Goal: Information Seeking & Learning: Check status

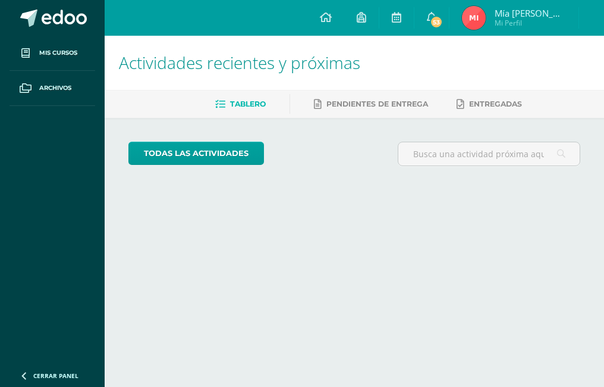
click at [486, 21] on img at bounding box center [474, 18] width 24 height 24
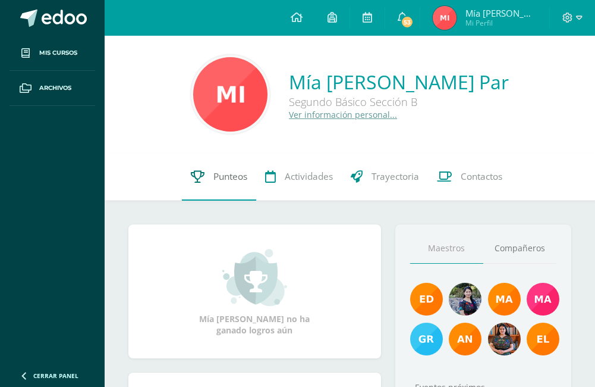
click at [202, 173] on icon at bounding box center [198, 176] width 14 height 12
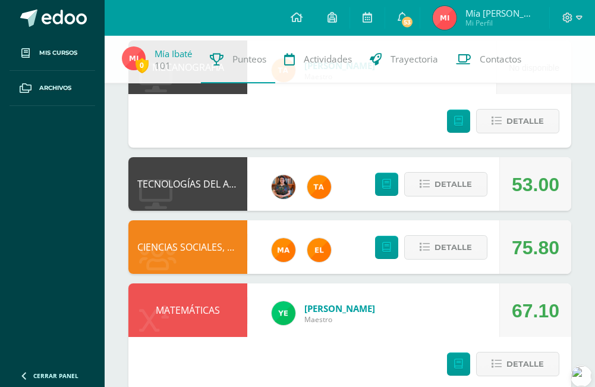
scroll to position [1005, 0]
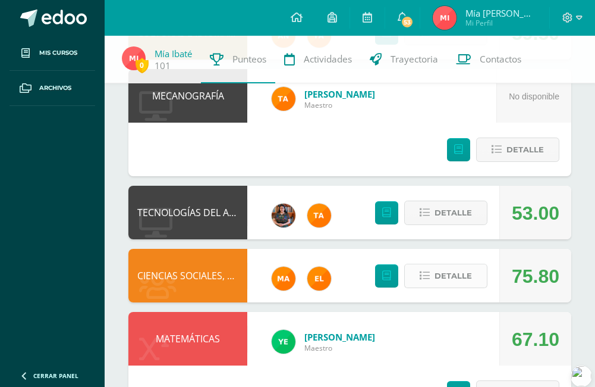
click at [433, 263] on button "Detalle" at bounding box center [445, 275] width 83 height 24
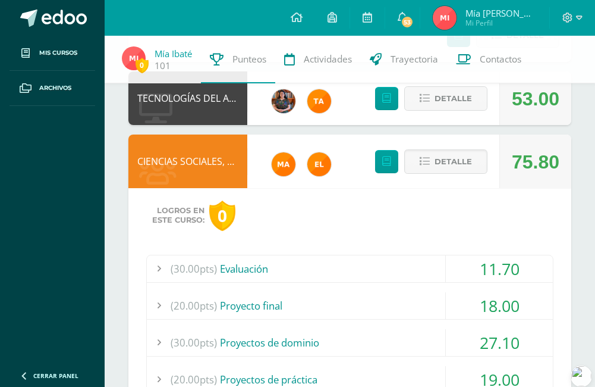
scroll to position [1124, 0]
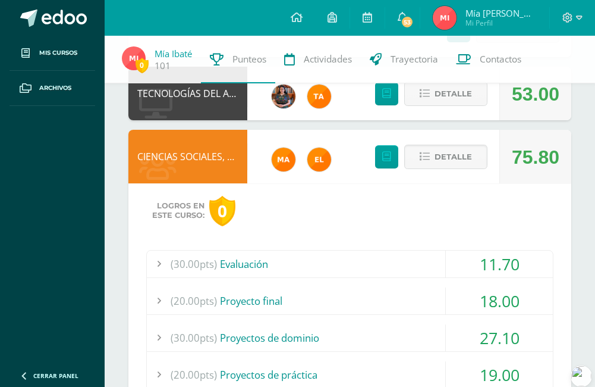
click at [436, 250] on div "(30.00pts) Evaluación" at bounding box center [350, 263] width 406 height 27
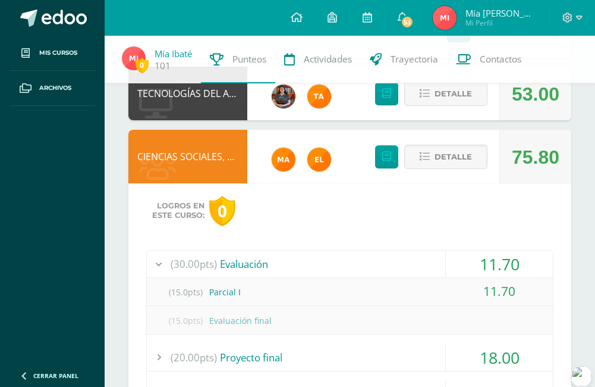
click at [429, 250] on div "(30.00pts) Evaluación" at bounding box center [350, 263] width 406 height 27
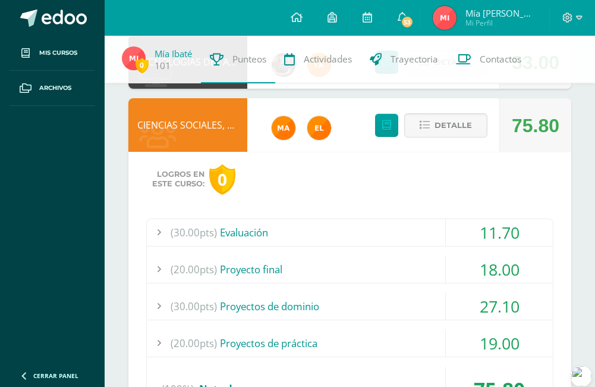
scroll to position [1183, 0]
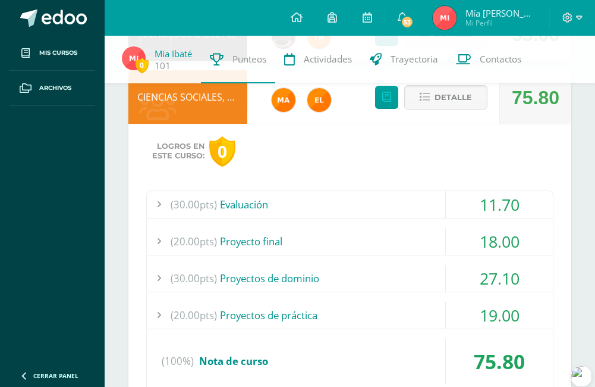
click at [422, 228] on div "(20.00pts) Proyecto final" at bounding box center [350, 241] width 406 height 27
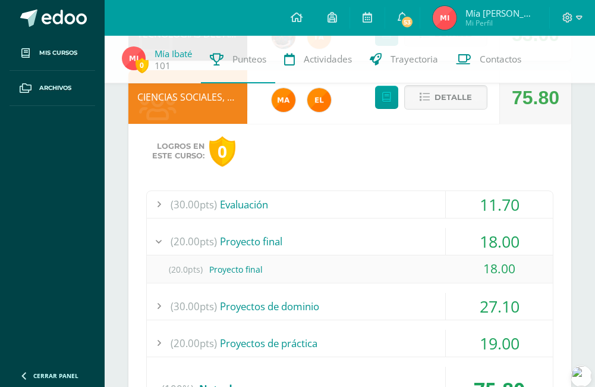
click at [421, 228] on div "(20.00pts) Proyecto final" at bounding box center [350, 241] width 406 height 27
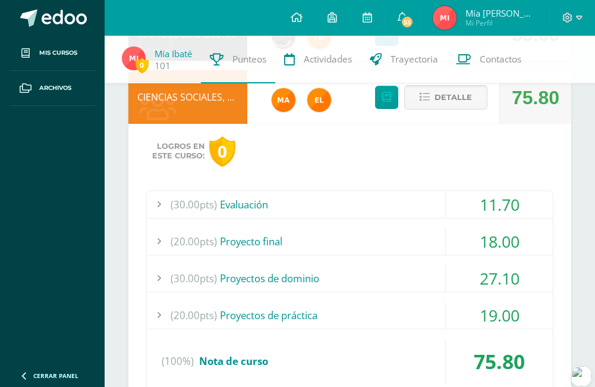
click at [390, 265] on div "(30.00pts) Proyectos de dominio" at bounding box center [350, 278] width 406 height 27
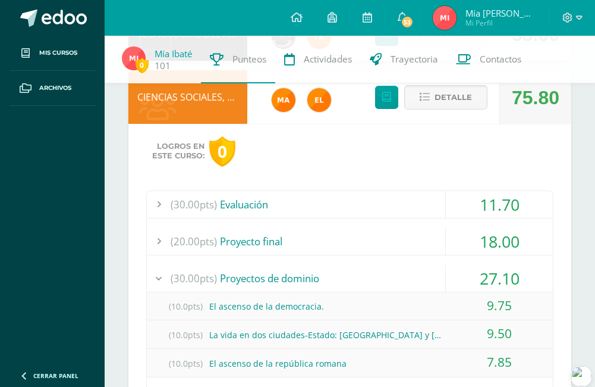
click at [388, 265] on div "(30.00pts) Proyectos de dominio" at bounding box center [350, 278] width 406 height 27
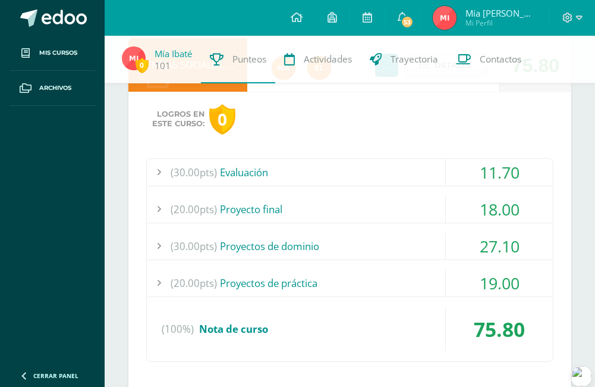
scroll to position [1243, 0]
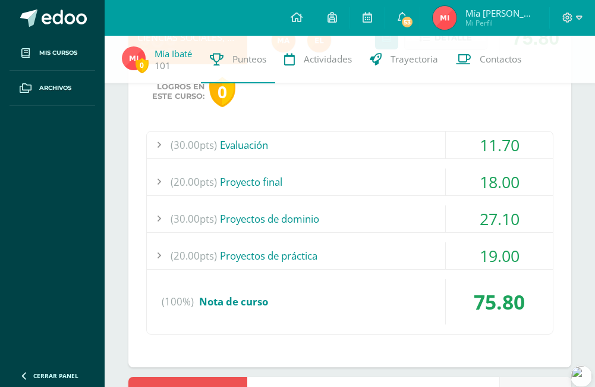
click at [395, 242] on div "(20.00pts) Proyectos de práctica" at bounding box center [350, 255] width 406 height 27
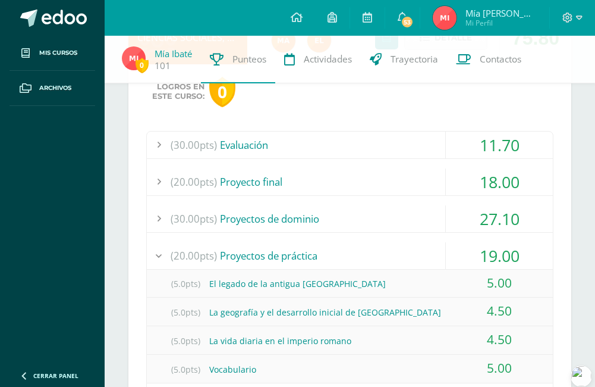
drag, startPoint x: 455, startPoint y: 190, endPoint x: 465, endPoint y: 181, distance: 13.9
click at [454, 242] on div "19.00" at bounding box center [499, 255] width 107 height 27
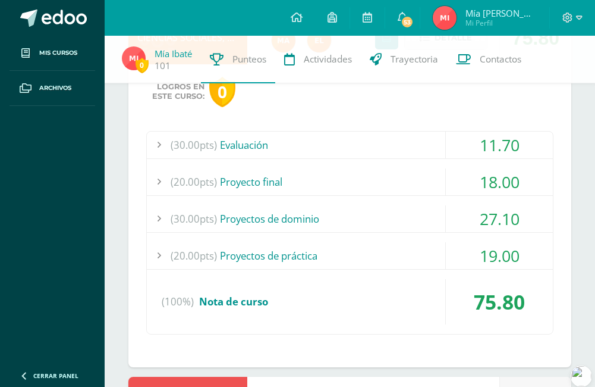
click at [476, 205] on div "27.10" at bounding box center [499, 218] width 107 height 27
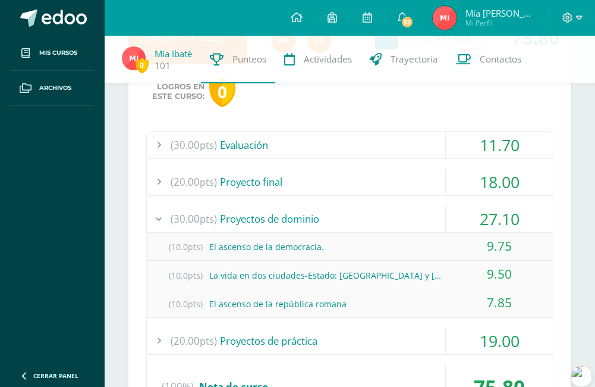
click at [471, 205] on div "27.10" at bounding box center [499, 218] width 107 height 27
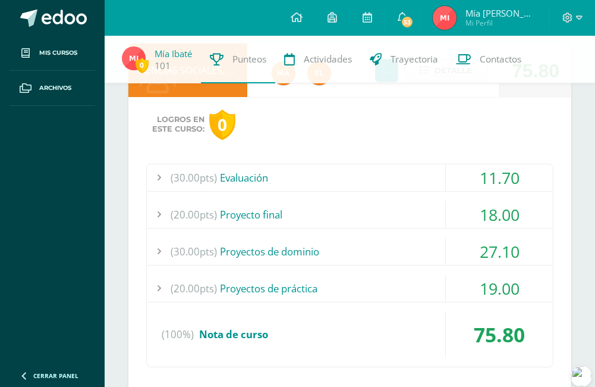
scroll to position [1183, 0]
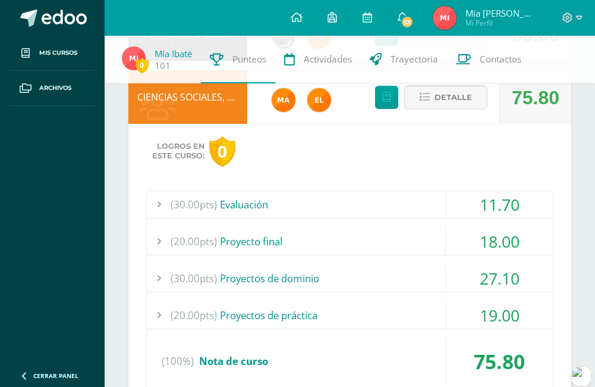
click at [465, 228] on div "18.00" at bounding box center [499, 241] width 107 height 27
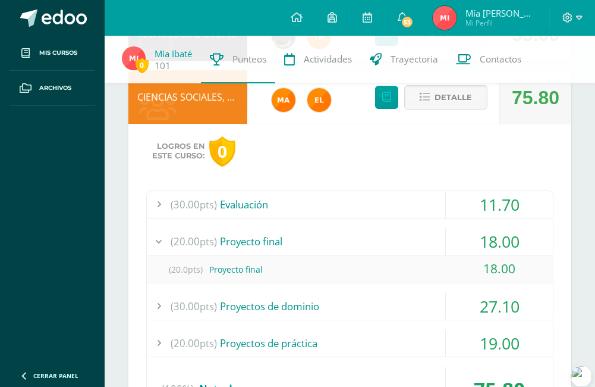
click at [465, 228] on div "18.00" at bounding box center [499, 241] width 107 height 27
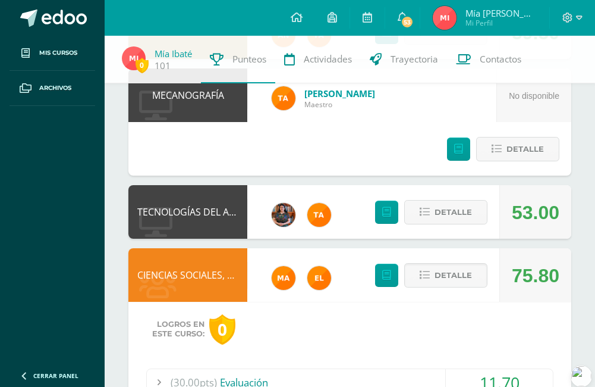
scroll to position [1005, 0]
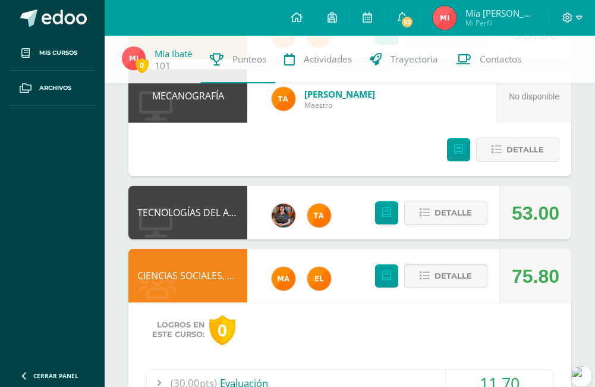
click at [435, 263] on button "Detalle" at bounding box center [445, 275] width 83 height 24
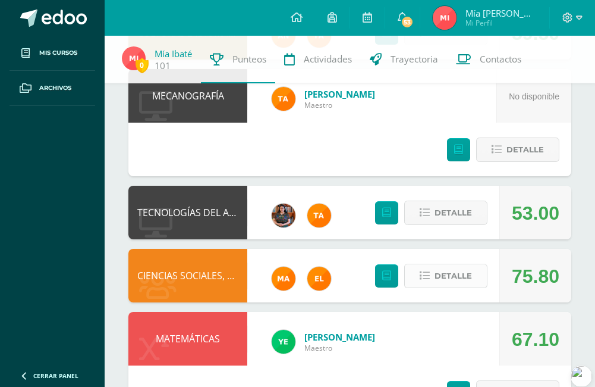
scroll to position [1124, 0]
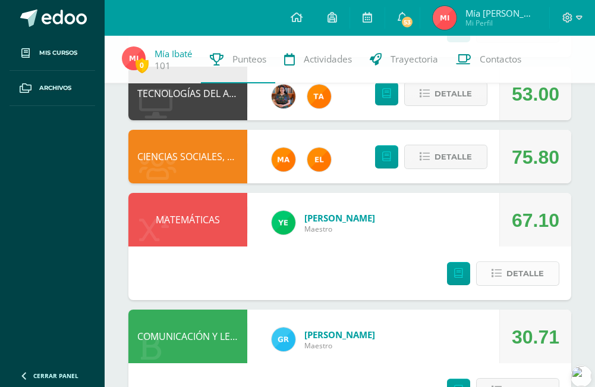
click at [525, 262] on span "Detalle" at bounding box center [525, 273] width 37 height 22
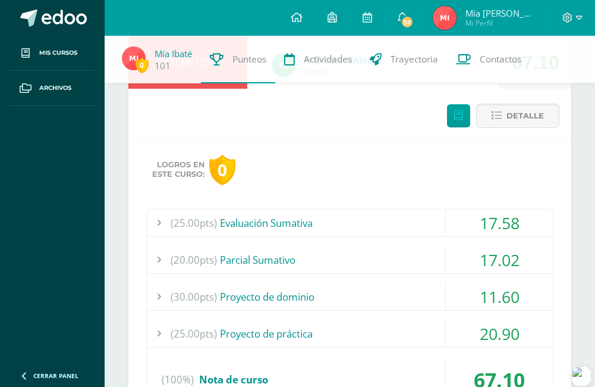
scroll to position [1317, 0]
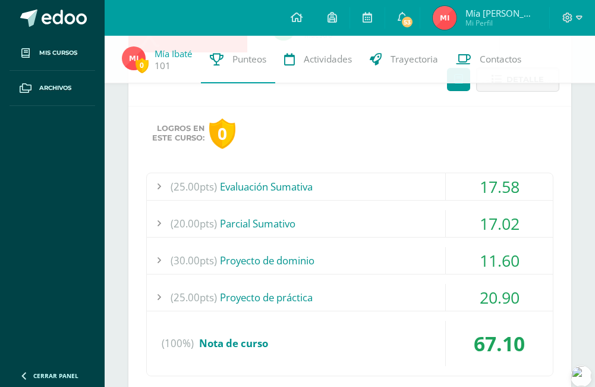
click at [472, 173] on div "17.58" at bounding box center [499, 186] width 107 height 27
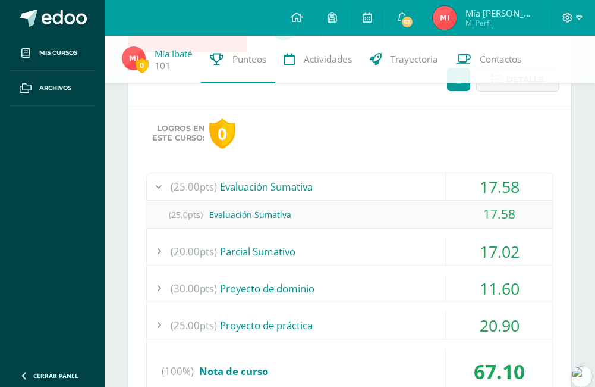
click at [454, 238] on div "17.02" at bounding box center [499, 251] width 107 height 27
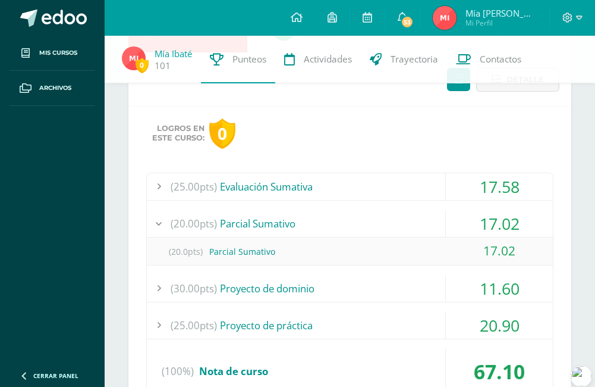
click at [454, 210] on div "17.02" at bounding box center [499, 223] width 107 height 27
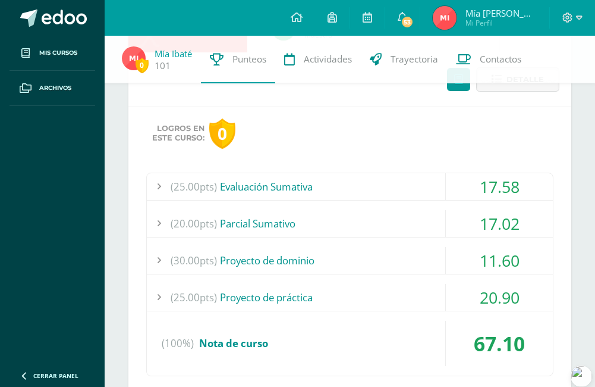
click at [383, 247] on div "(30.00pts) Proyecto de dominio" at bounding box center [350, 260] width 406 height 27
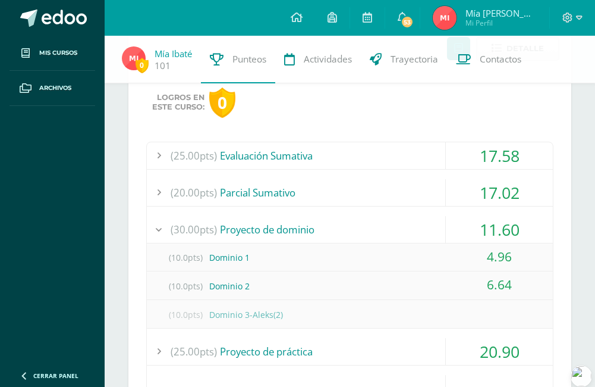
scroll to position [1377, 0]
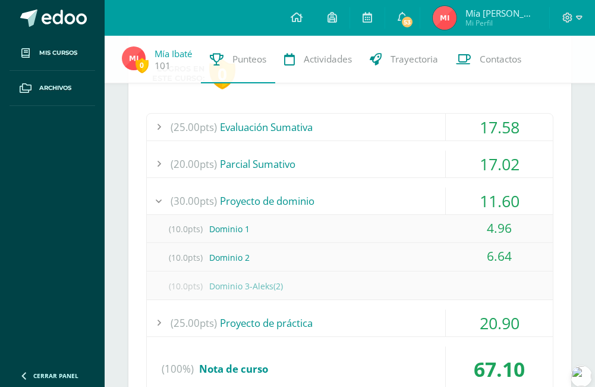
click at [394, 255] on div "(25.00pts) Evaluación Sumativa 17.58 (25.0pts) Evaluación Sumativa 17.58" at bounding box center [349, 257] width 407 height 288
click at [483, 309] on div "20.90" at bounding box center [499, 322] width 107 height 27
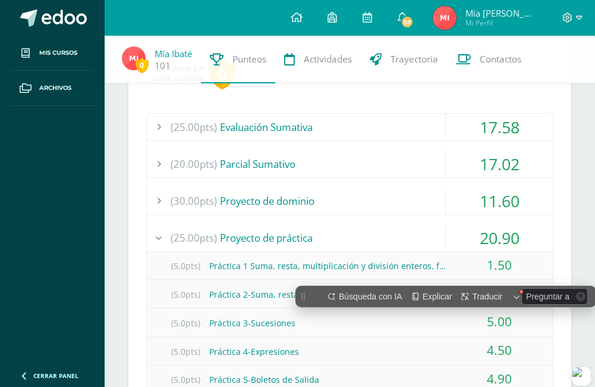
scroll to position [0, 0]
drag, startPoint x: 483, startPoint y: 256, endPoint x: 409, endPoint y: 151, distance: 128.1
click at [409, 187] on div "(30.00pts) Proyecto de dominio" at bounding box center [350, 200] width 406 height 27
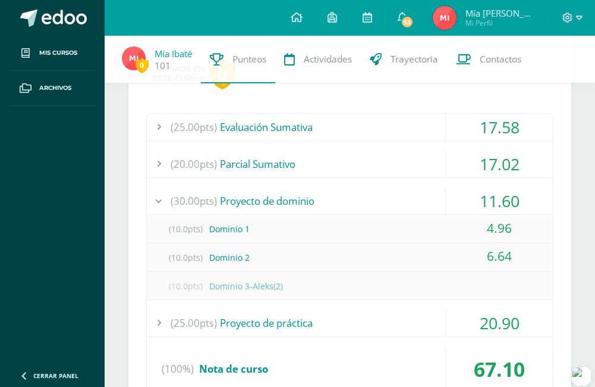
click at [484, 309] on div "20.90" at bounding box center [499, 322] width 107 height 27
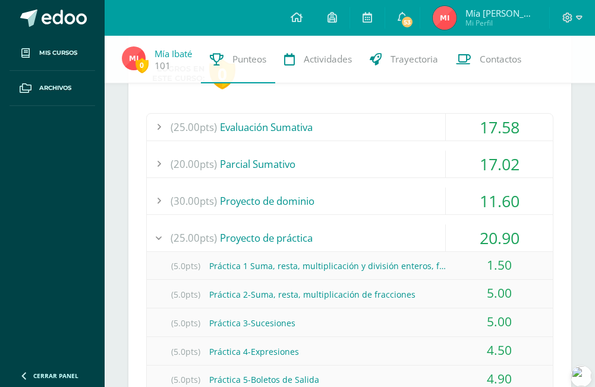
click at [470, 187] on div "11.60" at bounding box center [499, 200] width 107 height 27
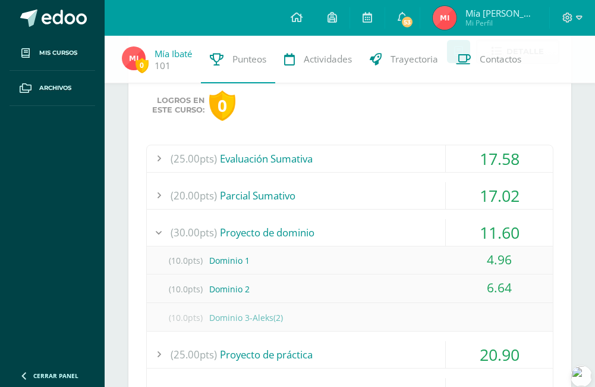
scroll to position [1317, 0]
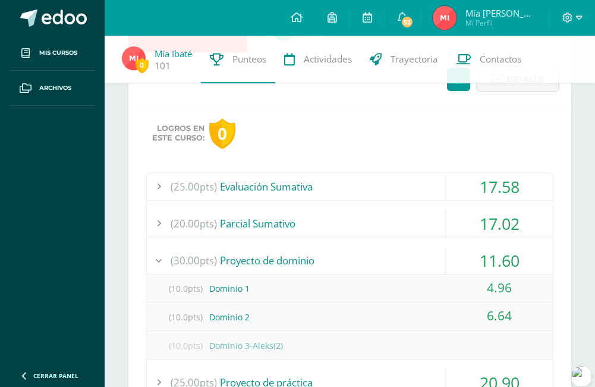
click at [469, 173] on div "17.58" at bounding box center [499, 186] width 107 height 27
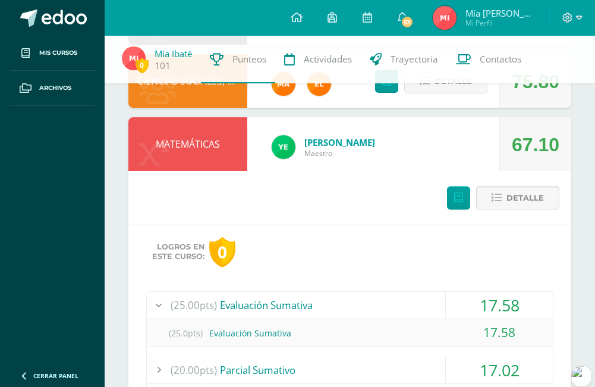
scroll to position [1199, 0]
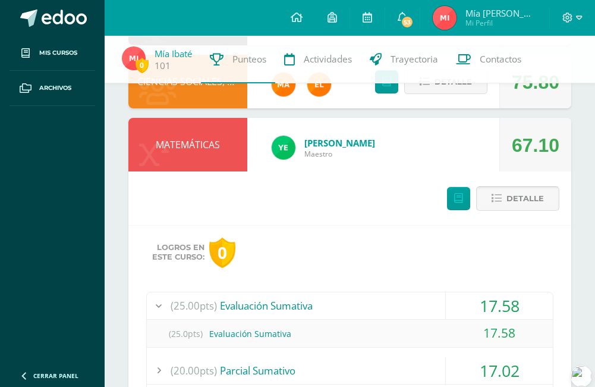
click at [507, 186] on button "Detalle" at bounding box center [517, 198] width 83 height 24
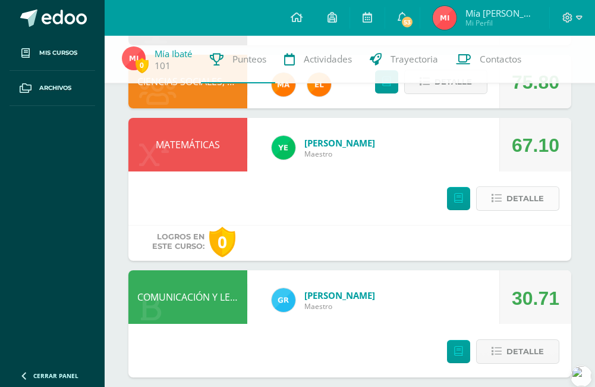
scroll to position [1124, 0]
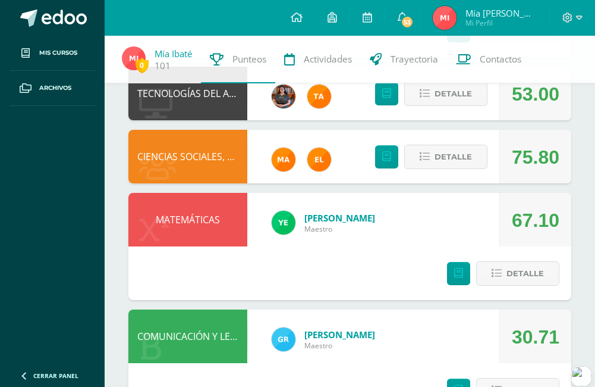
click at [506, 363] on div "Detalle" at bounding box center [500, 390] width 142 height 54
click at [505, 378] on button "Detalle" at bounding box center [517, 390] width 83 height 24
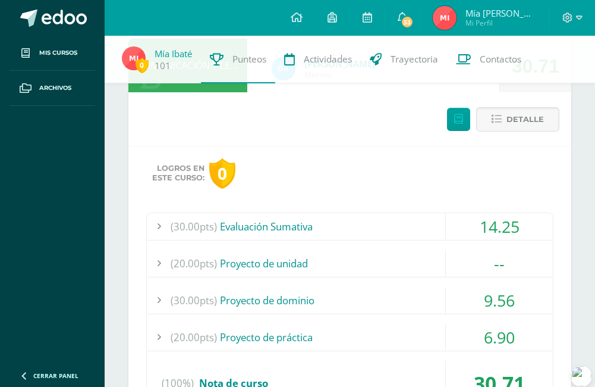
scroll to position [1421, 0]
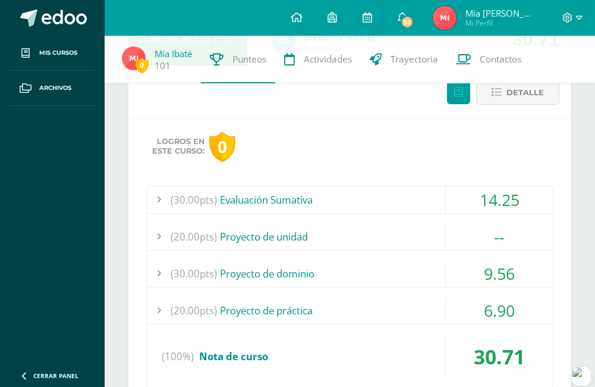
click at [434, 297] on div "(20.00pts) Proyecto de práctica" at bounding box center [350, 310] width 406 height 27
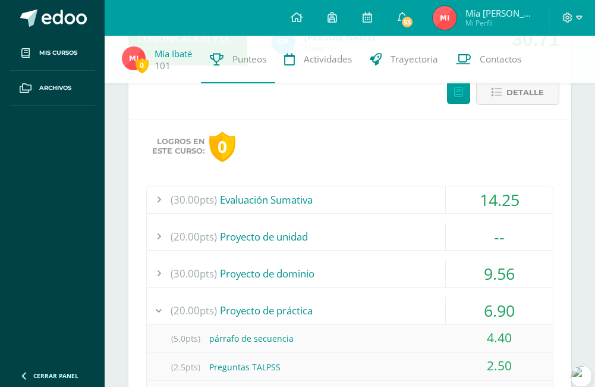
click at [450, 204] on div "(30.00pts) Evaluación Sumativa 14.25 (7.5pts) parcial #1 estandarizado 4.50 (7.…" at bounding box center [349, 373] width 407 height 374
click at [446, 260] on div "9.56" at bounding box center [499, 273] width 107 height 27
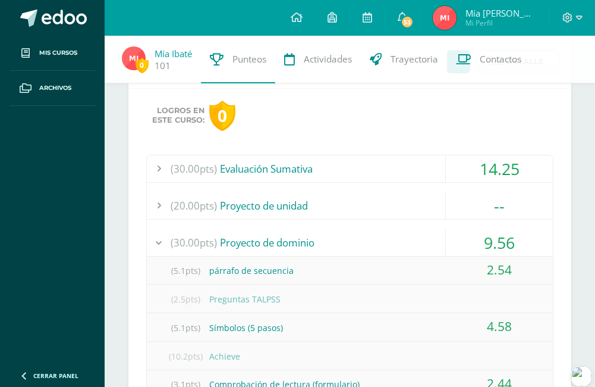
scroll to position [1480, 0]
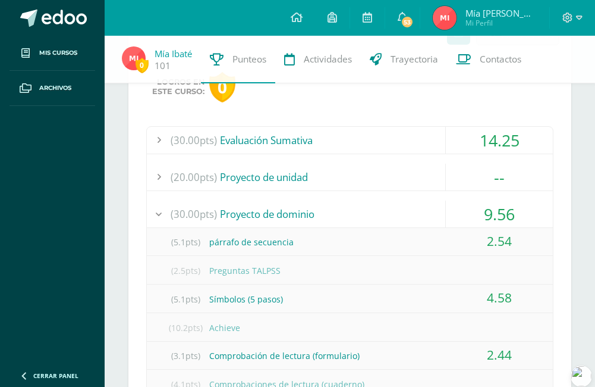
click at [470, 200] on div "9.56" at bounding box center [499, 213] width 107 height 27
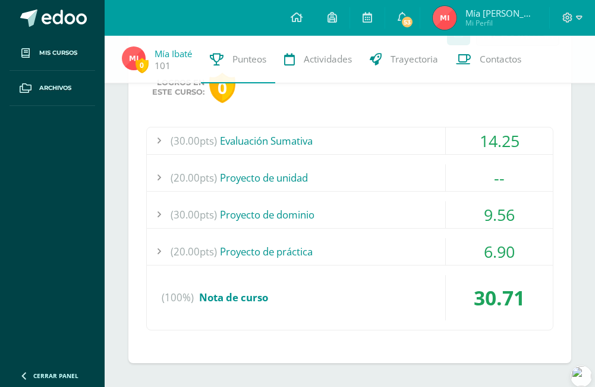
scroll to position [1426, 0]
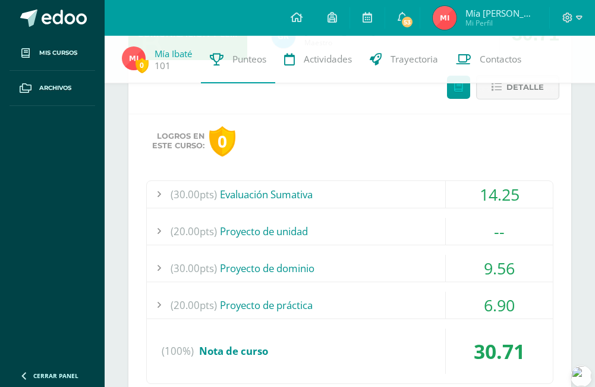
click at [473, 181] on div "14.25" at bounding box center [499, 194] width 107 height 27
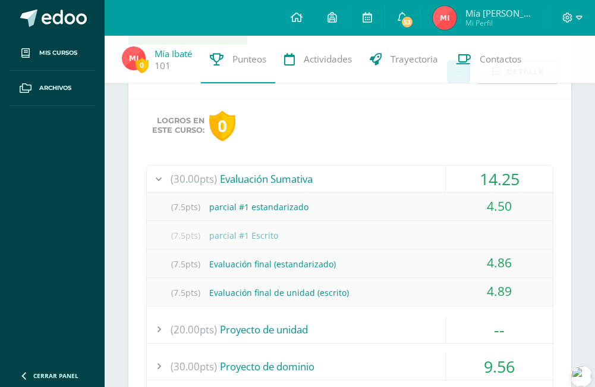
scroll to position [1421, 0]
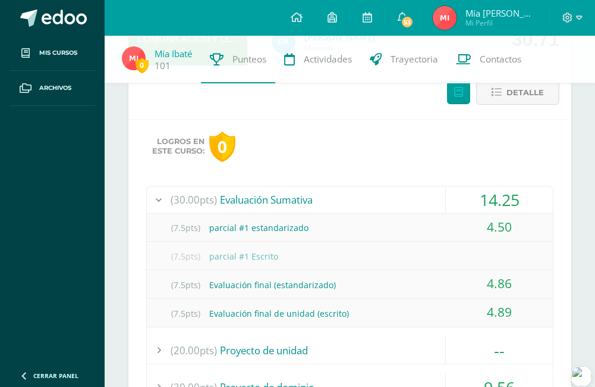
click at [480, 186] on div "14.25" at bounding box center [499, 199] width 107 height 27
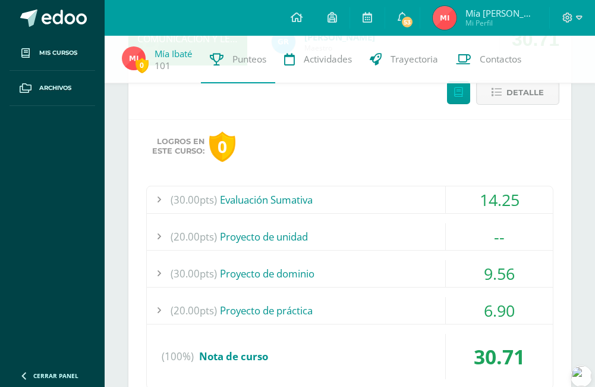
click at [468, 260] on div "9.56" at bounding box center [499, 273] width 107 height 27
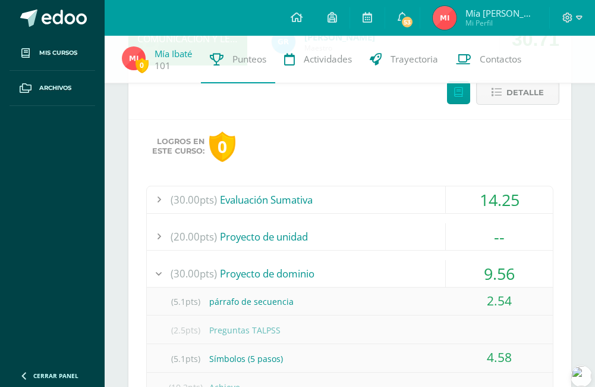
click at [475, 186] on div "14.25" at bounding box center [499, 199] width 107 height 27
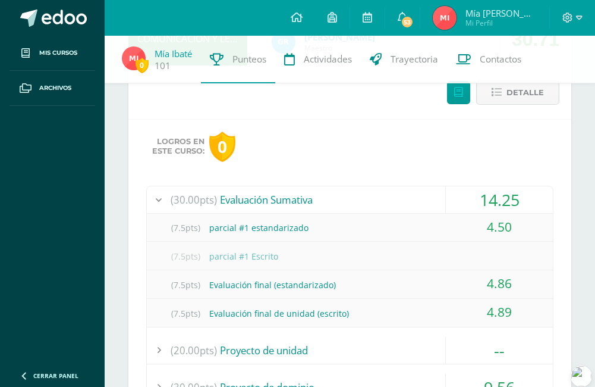
click at [469, 186] on div "14.25" at bounding box center [499, 199] width 107 height 27
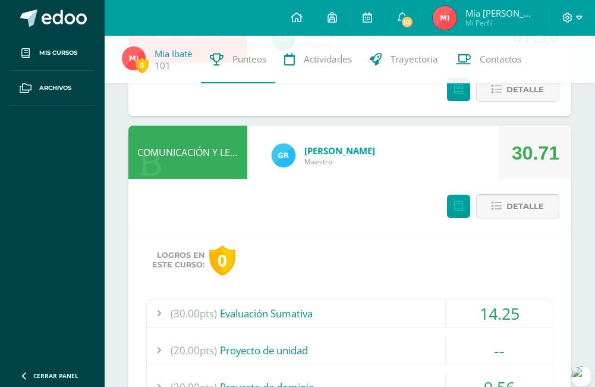
click at [490, 194] on button "Detalle" at bounding box center [517, 206] width 83 height 24
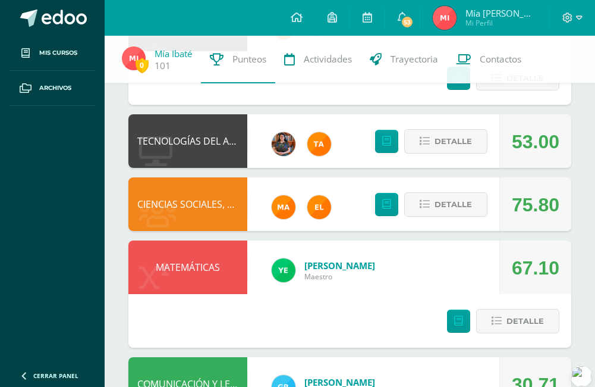
scroll to position [945, 0]
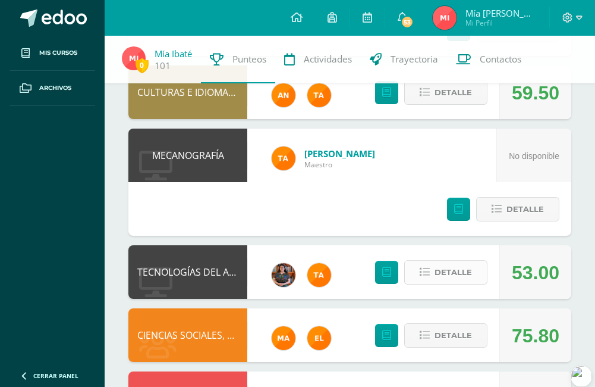
click at [441, 261] on span "Detalle" at bounding box center [453, 272] width 37 height 22
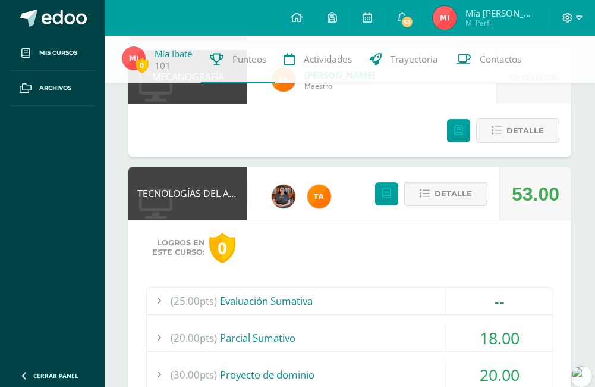
scroll to position [1124, 0]
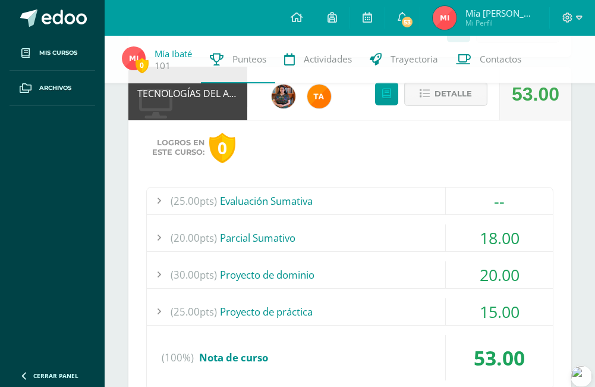
click at [454, 224] on div "18.00" at bounding box center [499, 237] width 107 height 27
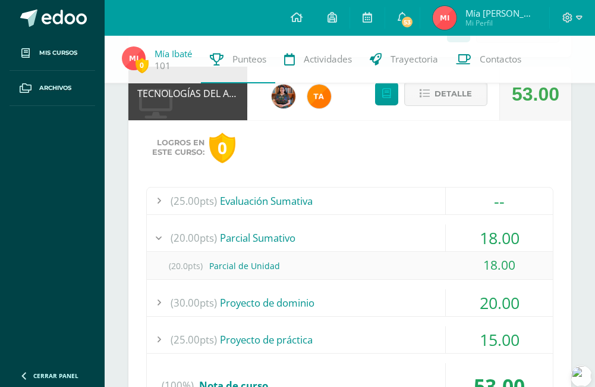
click at [453, 224] on div "18.00" at bounding box center [499, 237] width 107 height 27
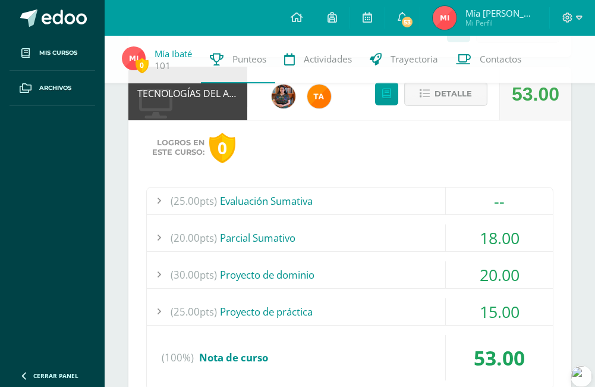
click at [460, 298] on div "15.00" at bounding box center [499, 311] width 107 height 27
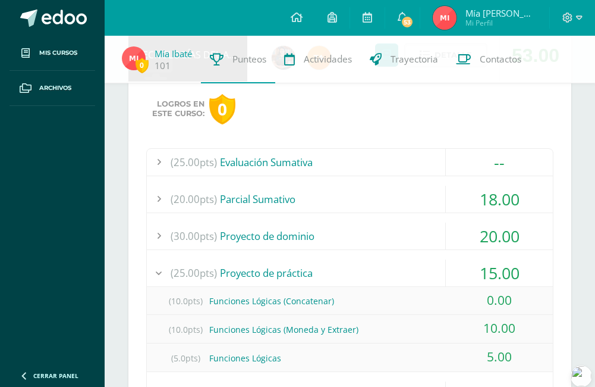
scroll to position [1183, 0]
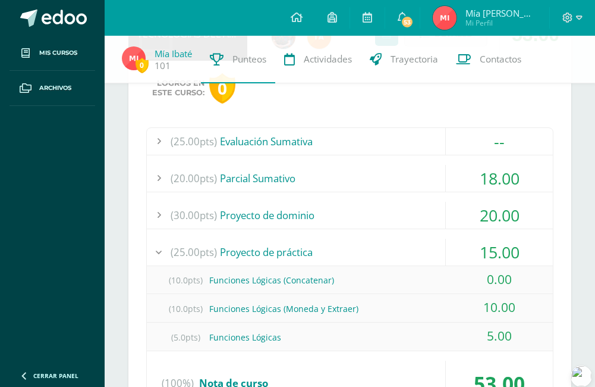
click at [289, 266] on div "(10.0pts) Funciones Lógicas (Concatenar)" at bounding box center [350, 279] width 406 height 27
click at [477, 239] on div "15.00" at bounding box center [499, 252] width 107 height 27
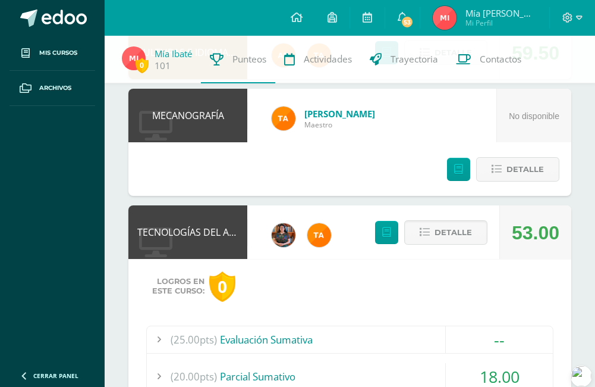
scroll to position [945, 0]
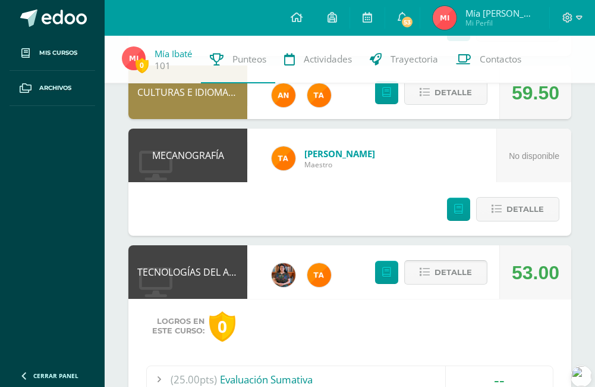
click at [460, 261] on span "Detalle" at bounding box center [453, 272] width 37 height 22
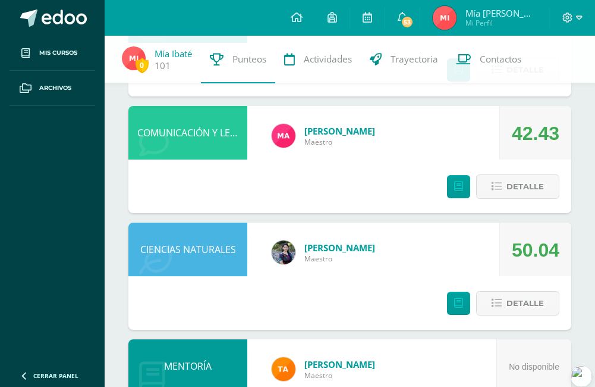
scroll to position [410, 0]
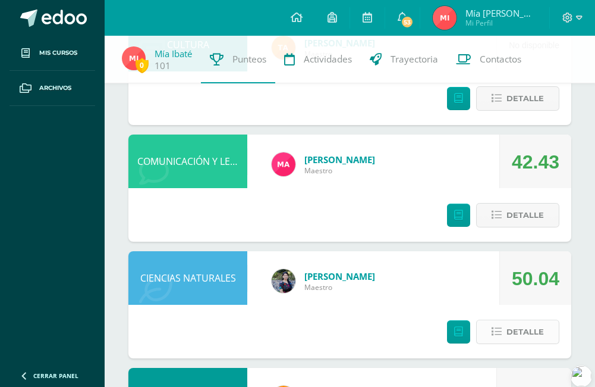
click at [505, 319] on button "Detalle" at bounding box center [517, 331] width 83 height 24
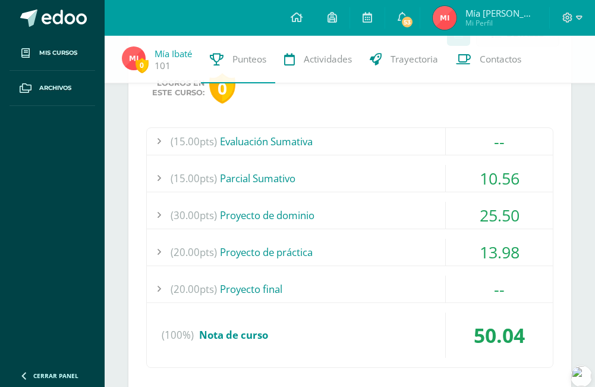
scroll to position [648, 0]
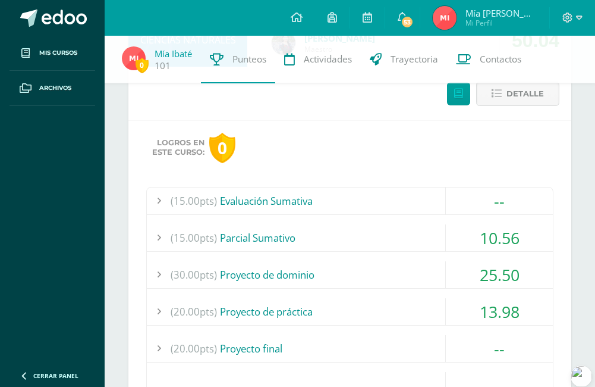
click at [441, 298] on div "(20.00pts) Proyecto de práctica" at bounding box center [350, 311] width 406 height 27
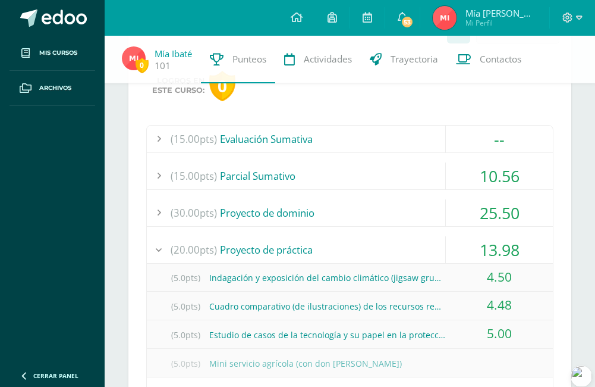
scroll to position [707, 0]
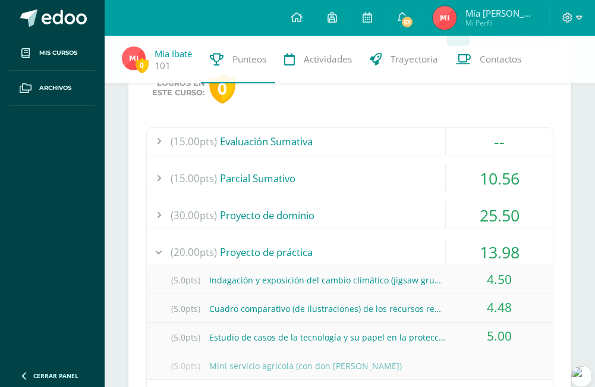
click at [469, 202] on div "25.50" at bounding box center [499, 215] width 107 height 27
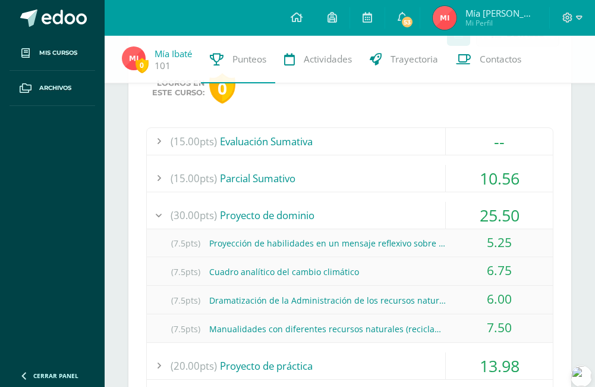
click at [462, 202] on div "25.50" at bounding box center [499, 215] width 107 height 27
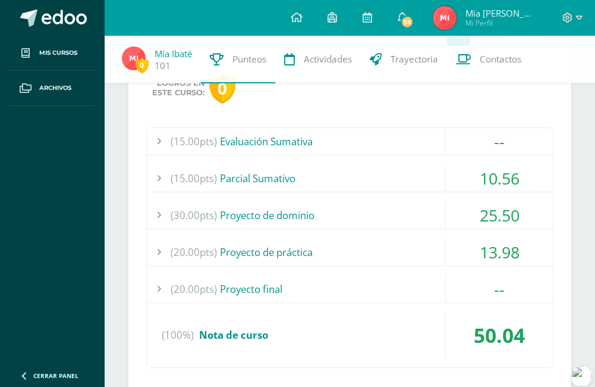
click at [475, 165] on div "10.56" at bounding box center [499, 178] width 107 height 27
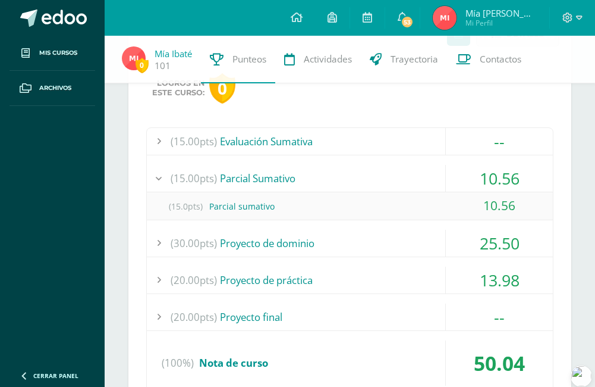
click at [475, 165] on div "10.56" at bounding box center [499, 178] width 107 height 27
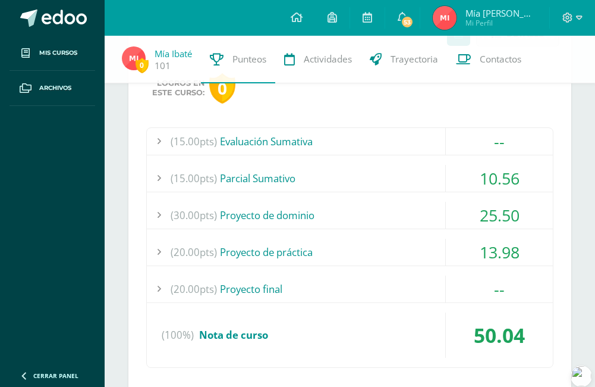
click at [461, 239] on div "13.98" at bounding box center [499, 252] width 107 height 27
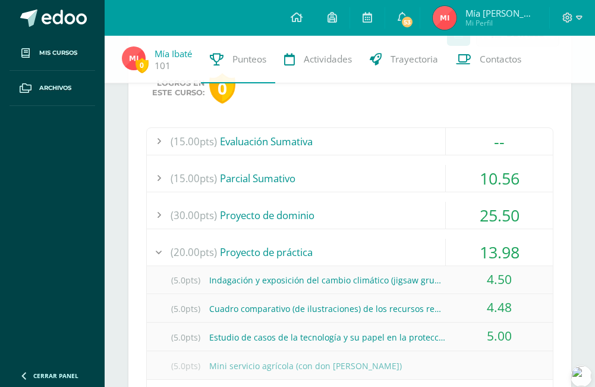
click at [460, 239] on div "13.98" at bounding box center [499, 252] width 107 height 27
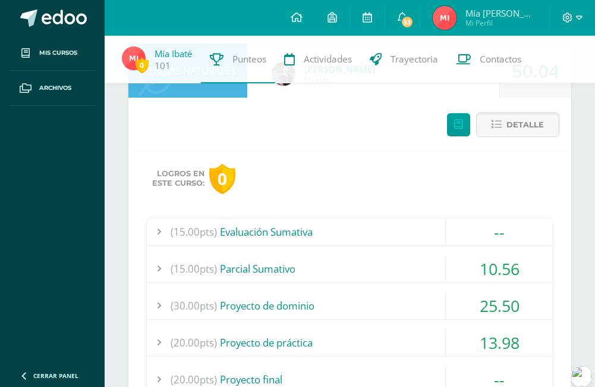
scroll to position [588, 0]
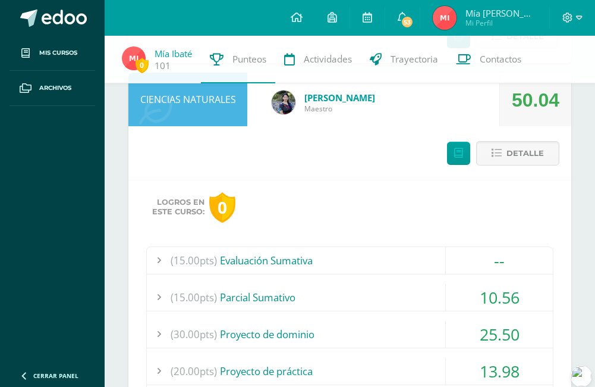
click at [267, 247] on div "(15.00pts) Evaluación Sumativa" at bounding box center [350, 260] width 406 height 27
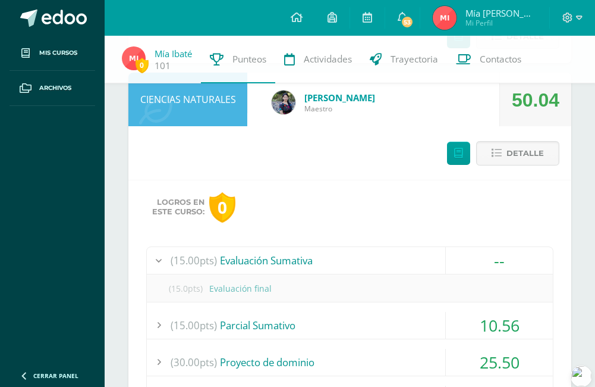
click at [267, 247] on div "(15.00pts) Evaluación Sumativa" at bounding box center [350, 260] width 406 height 27
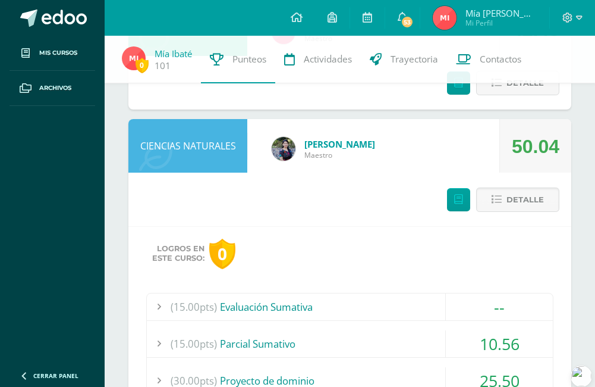
scroll to position [529, 0]
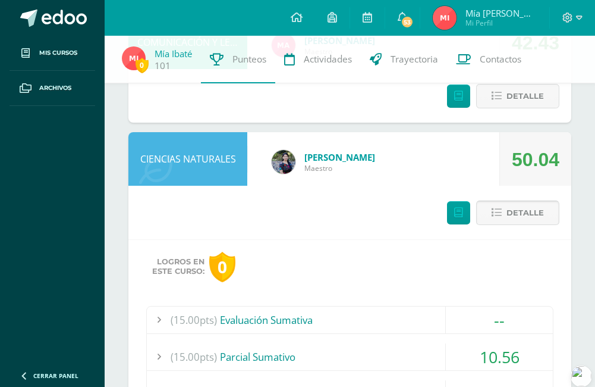
click at [512, 202] on span "Detalle" at bounding box center [525, 213] width 37 height 22
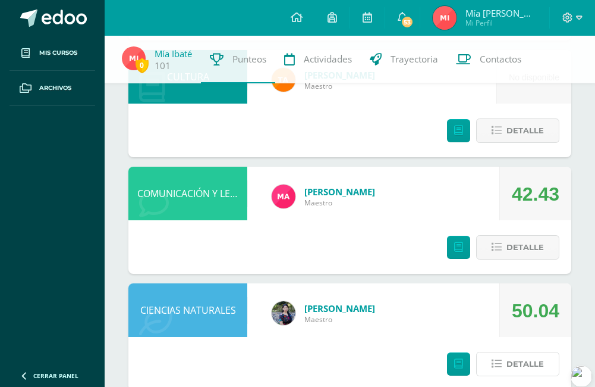
scroll to position [350, 0]
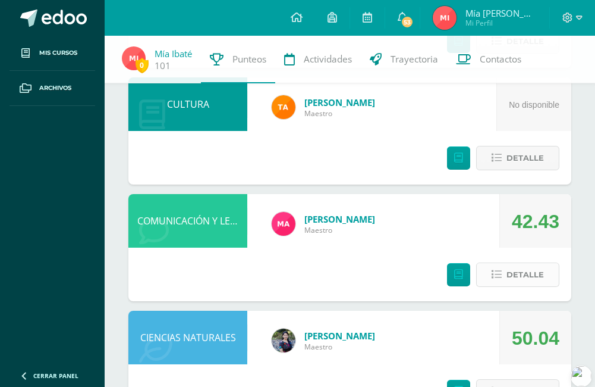
click at [476, 262] on button "Detalle" at bounding box center [517, 274] width 83 height 24
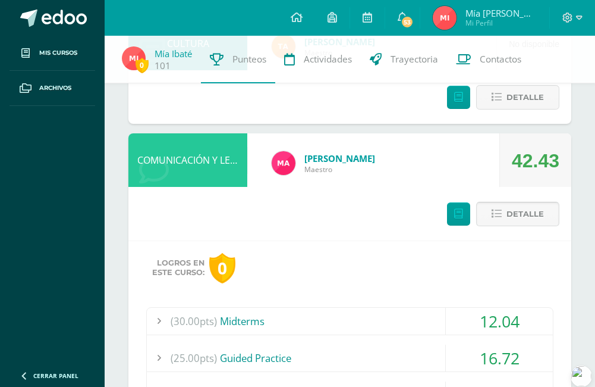
scroll to position [469, 0]
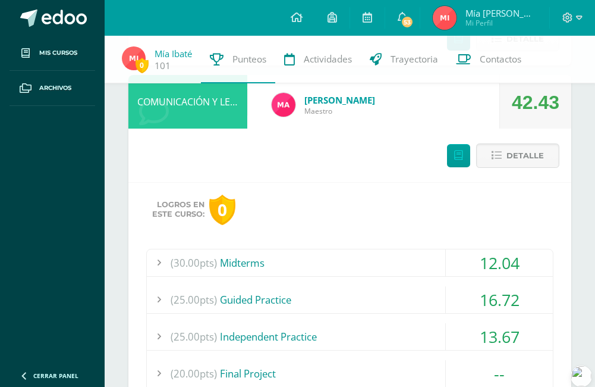
click at [509, 249] on div "12.04" at bounding box center [499, 262] width 107 height 27
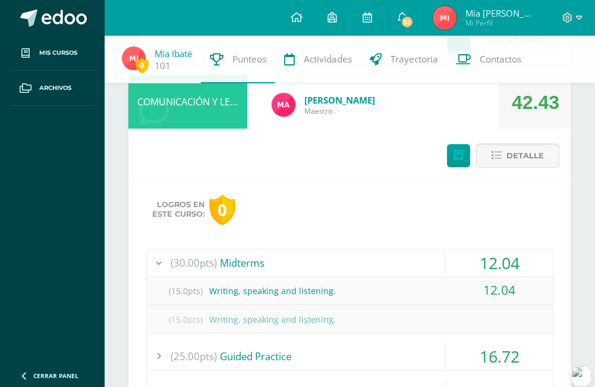
click at [507, 249] on div "12.04" at bounding box center [499, 262] width 107 height 27
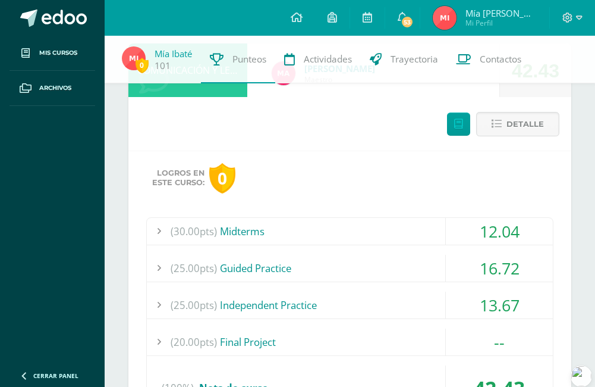
scroll to position [529, 0]
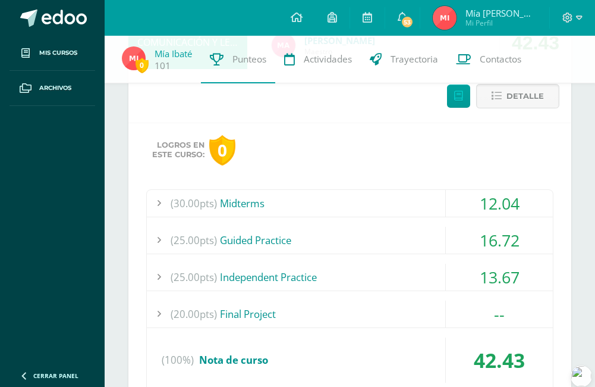
click at [500, 227] on div "16.72" at bounding box center [499, 240] width 107 height 27
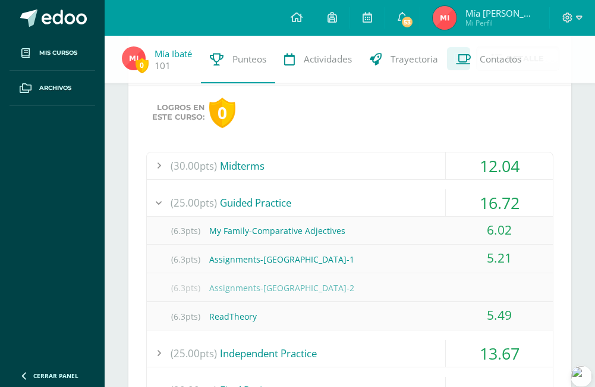
scroll to position [707, 0]
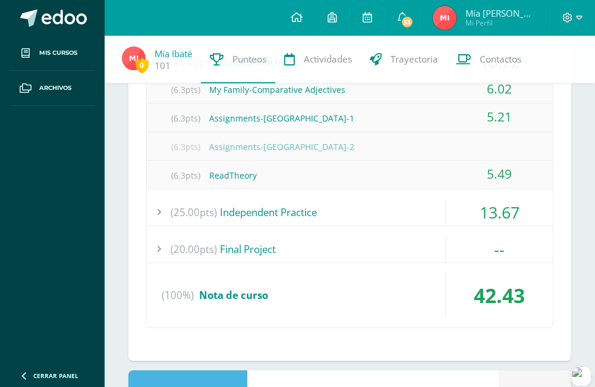
click at [492, 199] on div "13.67" at bounding box center [499, 212] width 107 height 27
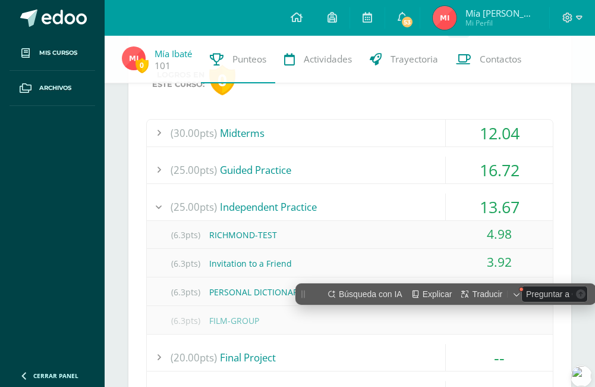
scroll to position [588, 0]
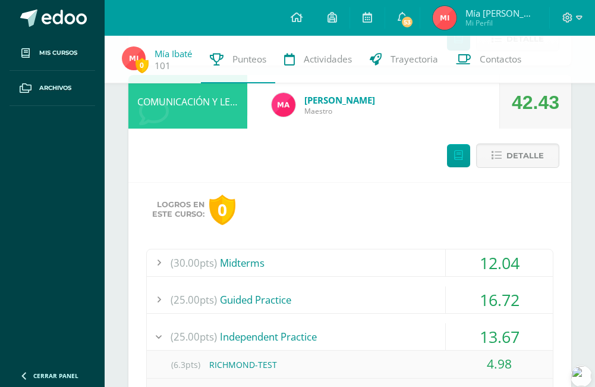
scroll to position [350, 0]
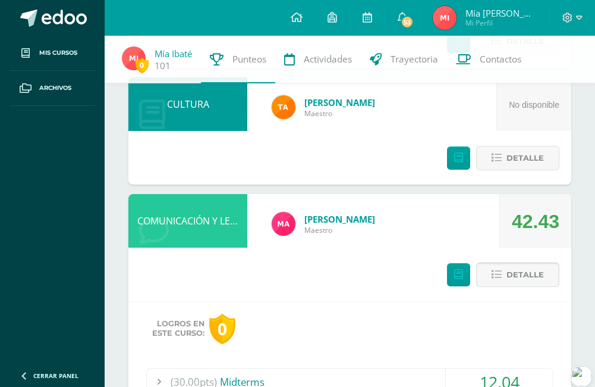
click at [507, 263] on span "Detalle" at bounding box center [525, 274] width 37 height 22
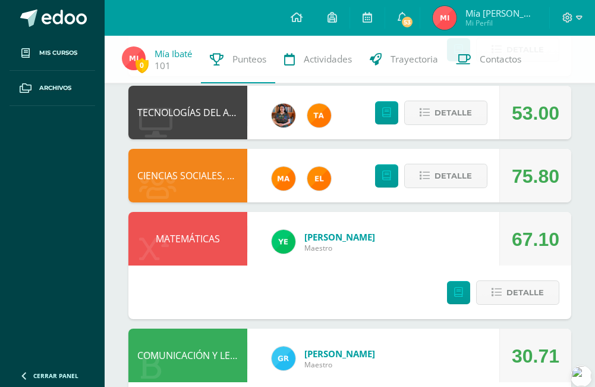
scroll to position [1124, 0]
